Goal: Check status

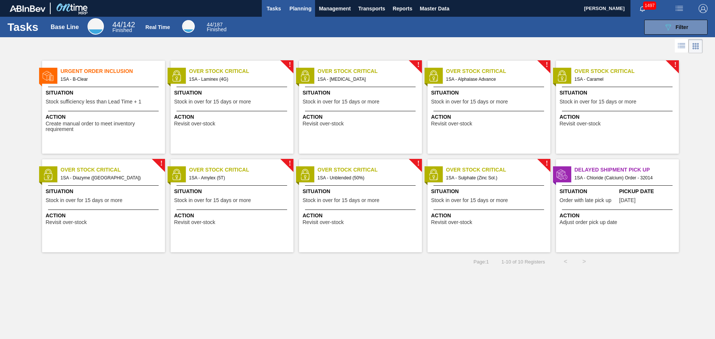
click at [308, 5] on span "Planning" at bounding box center [300, 8] width 22 height 9
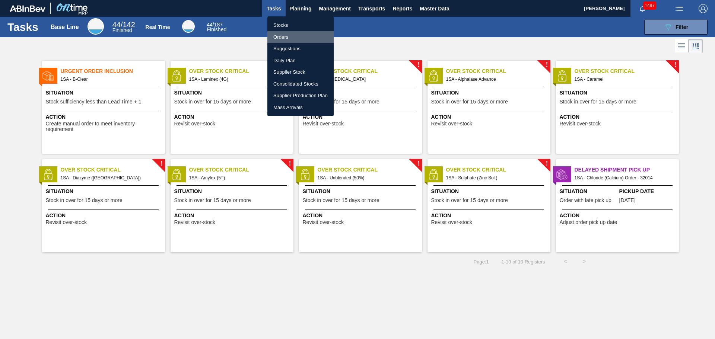
click at [288, 37] on li "Orders" at bounding box center [300, 37] width 66 height 12
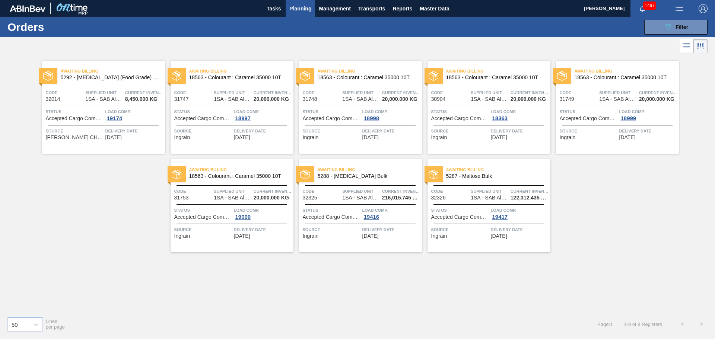
click at [94, 109] on span "Status" at bounding box center [75, 111] width 58 height 7
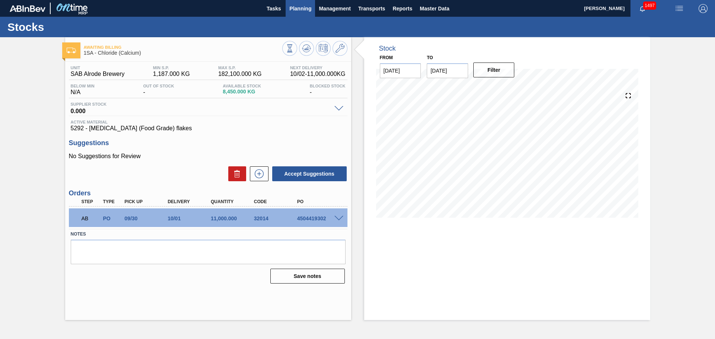
click at [299, 13] on button "Planning" at bounding box center [300, 8] width 29 height 17
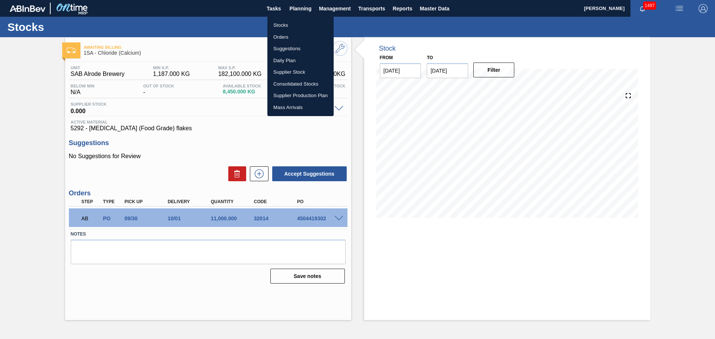
click at [285, 36] on li "Orders" at bounding box center [300, 37] width 66 height 12
